Goal: Task Accomplishment & Management: Complete application form

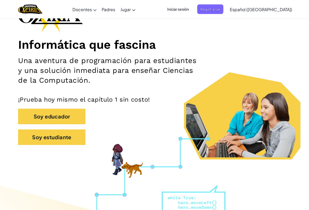
click at [33, 117] on button "Soy educador" at bounding box center [51, 116] width 67 height 16
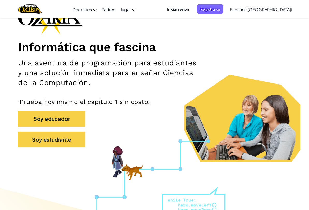
click at [29, 139] on button "Soy estudiante" at bounding box center [51, 140] width 67 height 16
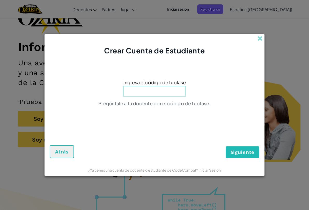
click at [130, 88] on input at bounding box center [154, 91] width 63 height 10
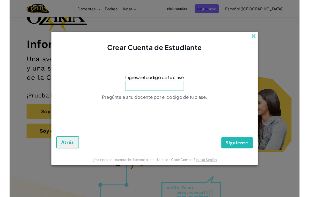
scroll to position [43, 0]
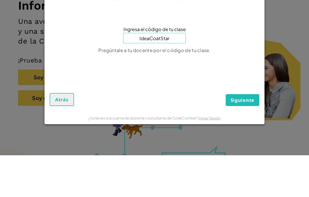
type input "IdeaCoatStar"
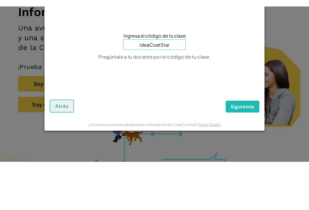
scroll to position [85, 0]
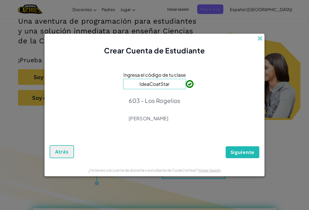
click at [247, 153] on span "Siguiente" at bounding box center [243, 152] width 24 height 6
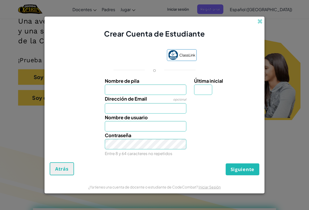
click at [234, 134] on div "Contraseña Entre 8 y 64 caracteres no repetidos" at bounding box center [154, 144] width 215 height 26
click at [174, 90] on input "Nombre de pila" at bounding box center [146, 89] width 82 height 10
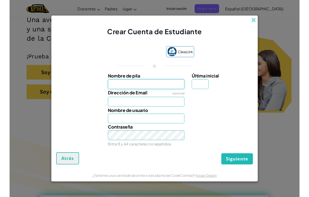
scroll to position [85, 0]
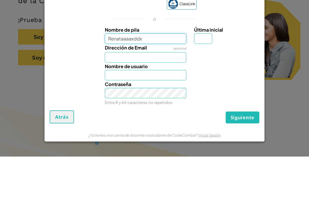
type input "Renataaaaxddx"
click at [203, 74] on input "Última inicial" at bounding box center [203, 79] width 18 height 10
type input "Renataaaaxddx"
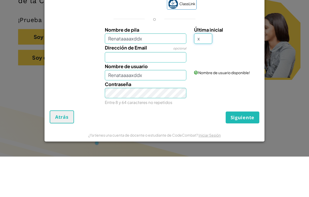
type input "x"
click at [175, 92] on input "Dirección de Email" at bounding box center [146, 97] width 82 height 10
type input "RenataaaaxddxX"
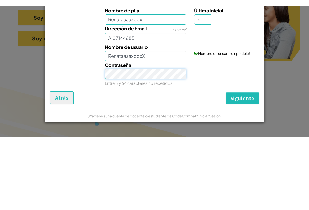
scroll to position [151, 0]
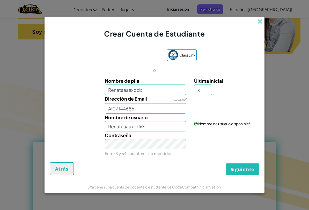
click at [243, 161] on span "Siguiente" at bounding box center [243, 169] width 24 height 6
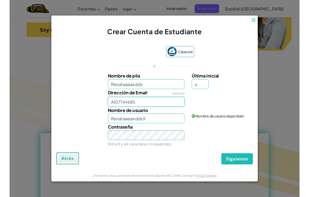
scroll to position [151, 0]
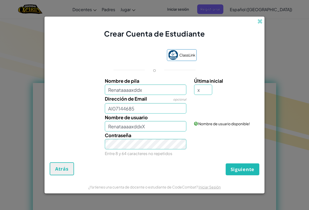
click at [245, 161] on span "Siguiente" at bounding box center [243, 169] width 24 height 6
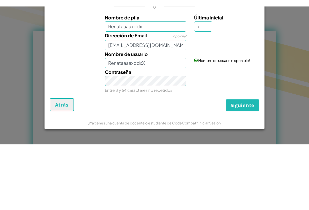
scroll to position [269, 0]
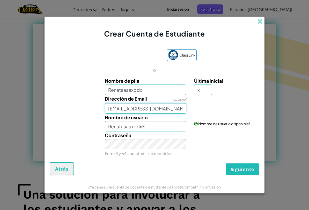
type input "[EMAIL_ADDRESS][DOMAIN_NAME]"
click at [245, 104] on link "Iniciar Sesión" at bounding box center [223, 107] width 58 height 10
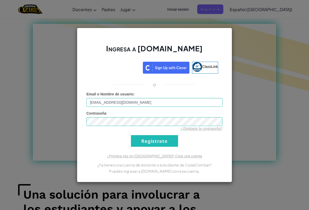
click at [161, 139] on input "Regístrate" at bounding box center [154, 141] width 47 height 12
